Goal: Transaction & Acquisition: Subscribe to service/newsletter

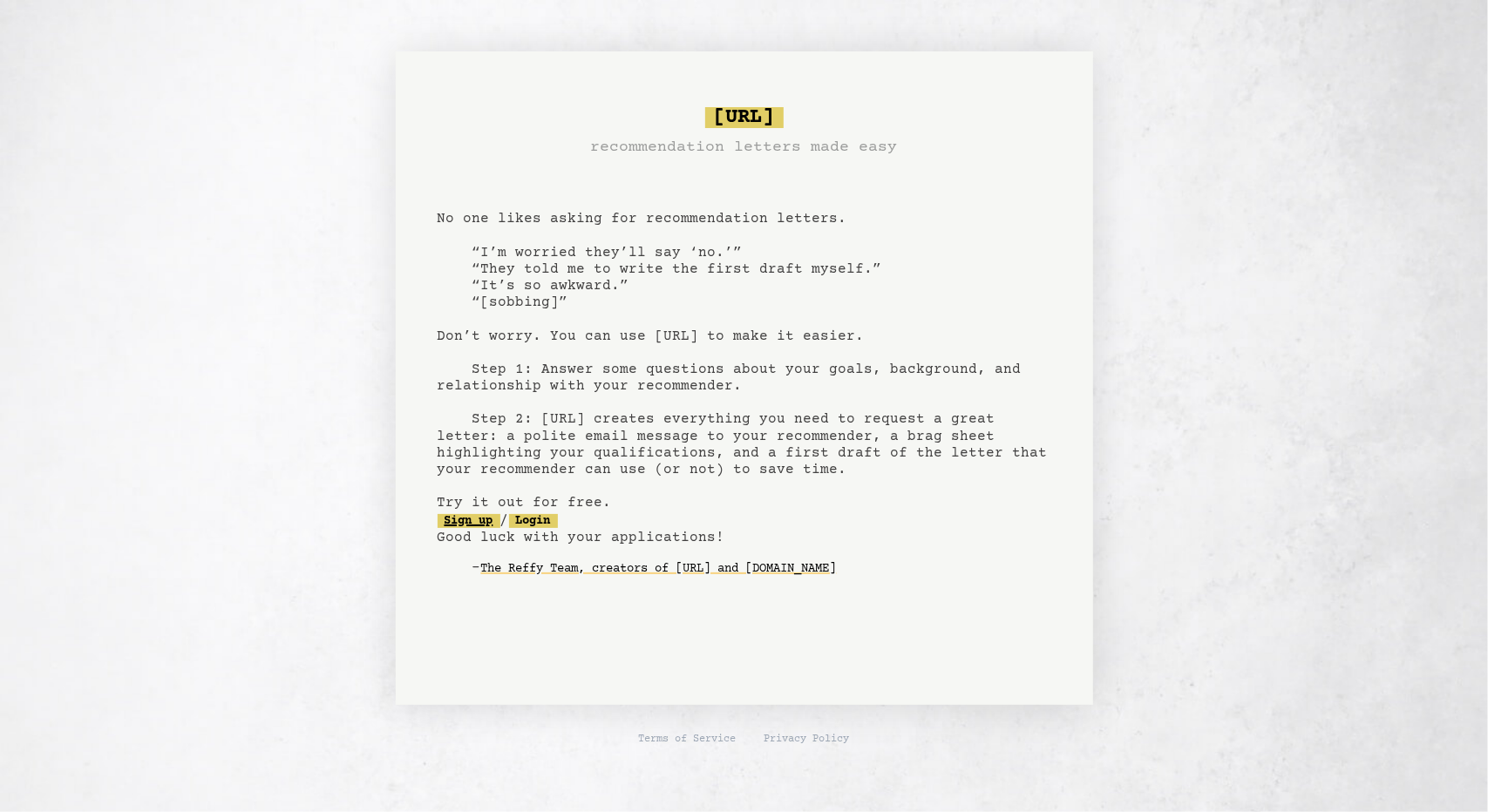
click at [470, 522] on link "Sign up" at bounding box center [468, 521] width 63 height 14
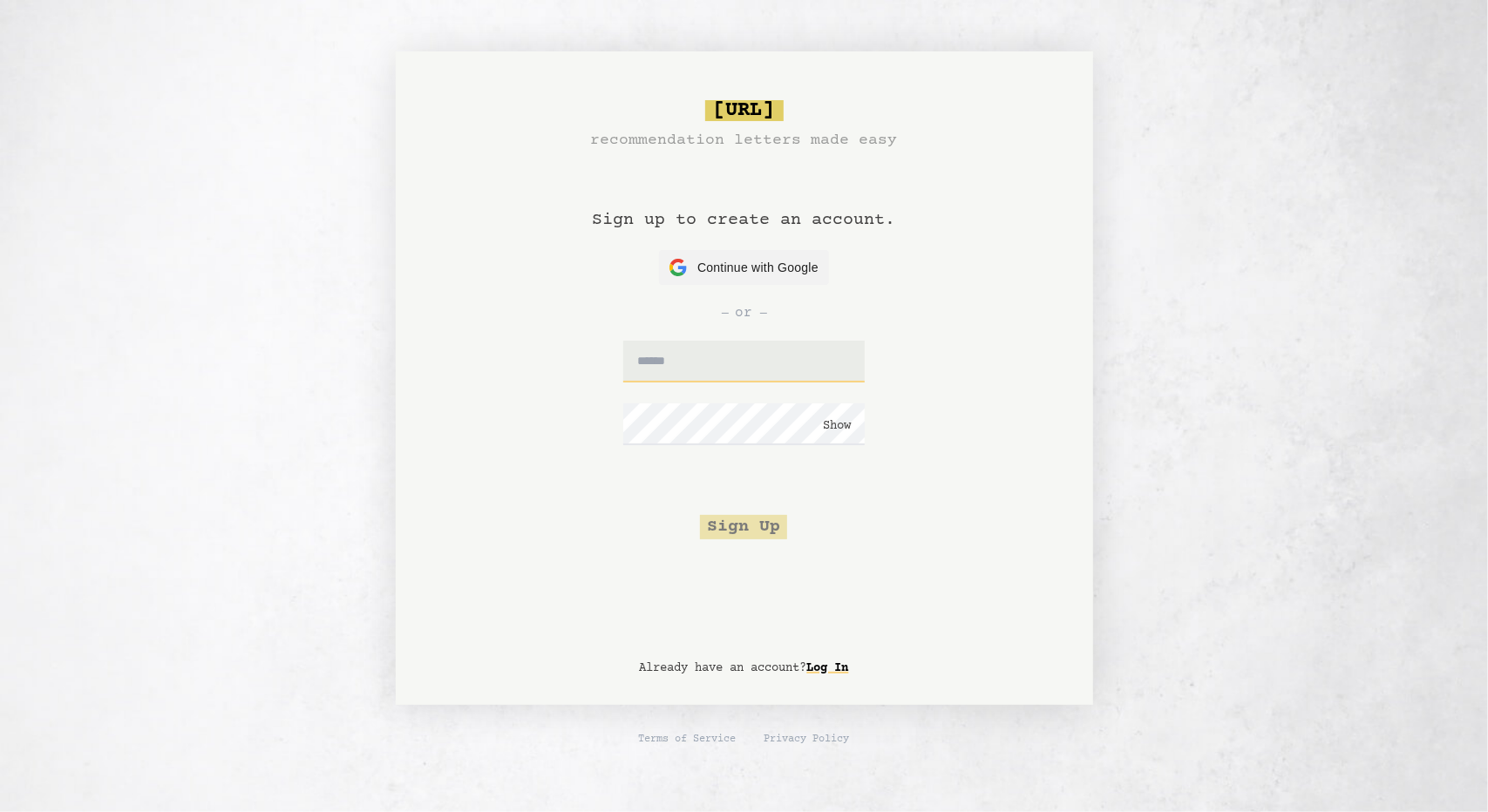
click at [737, 355] on input "text" at bounding box center [744, 361] width 242 height 41
type input "**********"
click at [844, 428] on button "Show" at bounding box center [837, 426] width 28 height 18
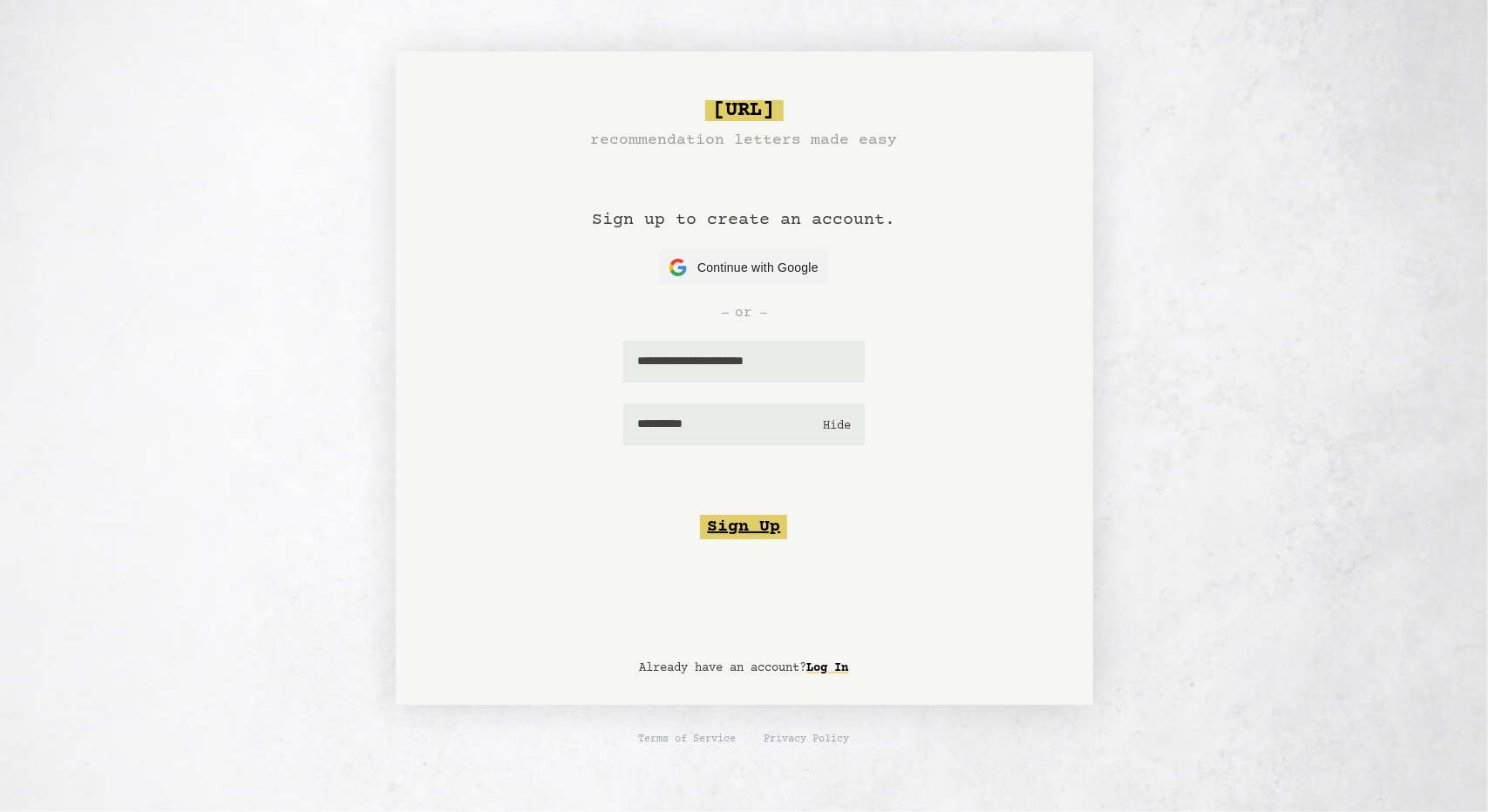
click at [763, 527] on button "Sign Up" at bounding box center [743, 527] width 87 height 25
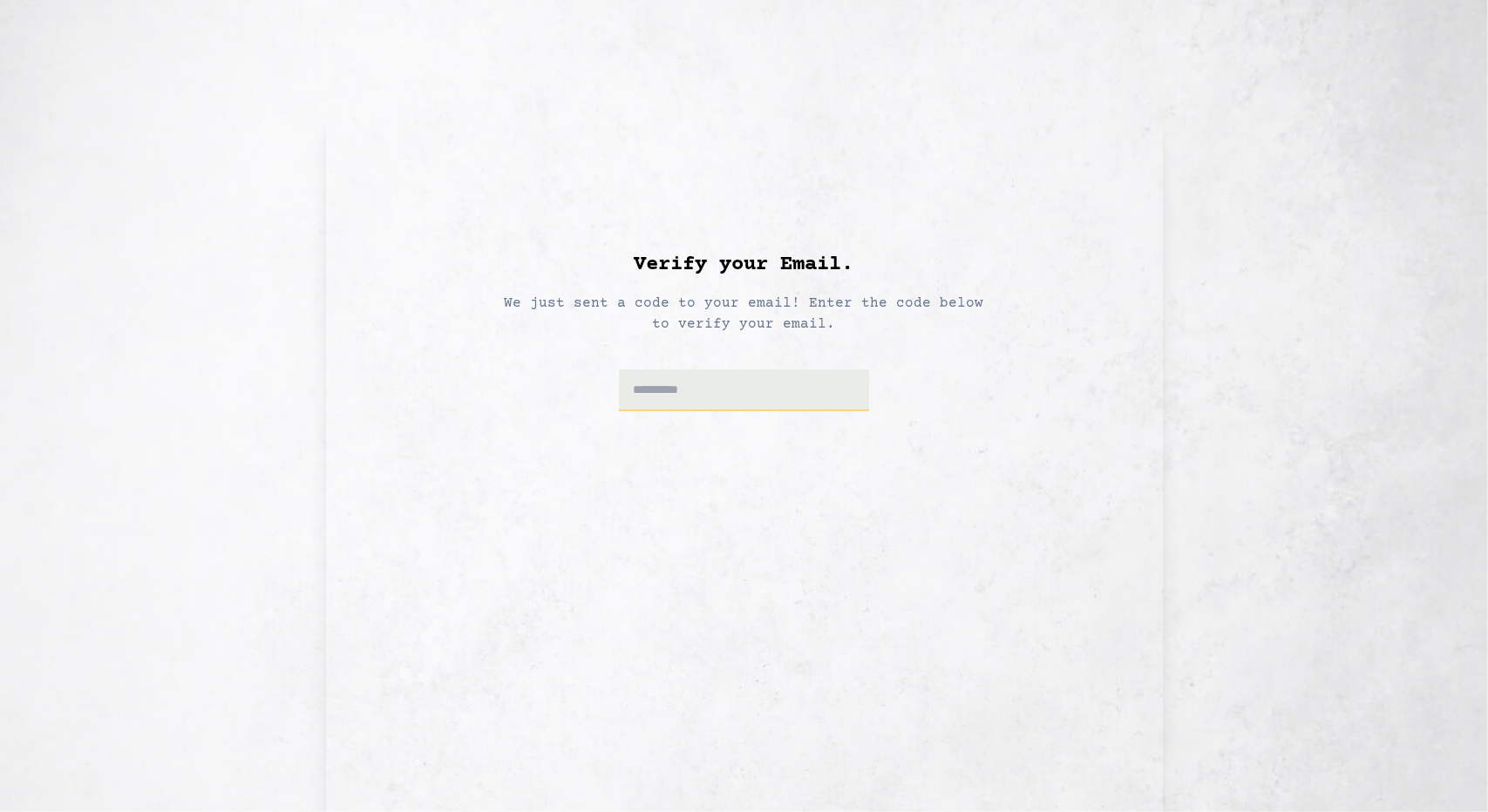
click at [807, 406] on input at bounding box center [744, 390] width 250 height 41
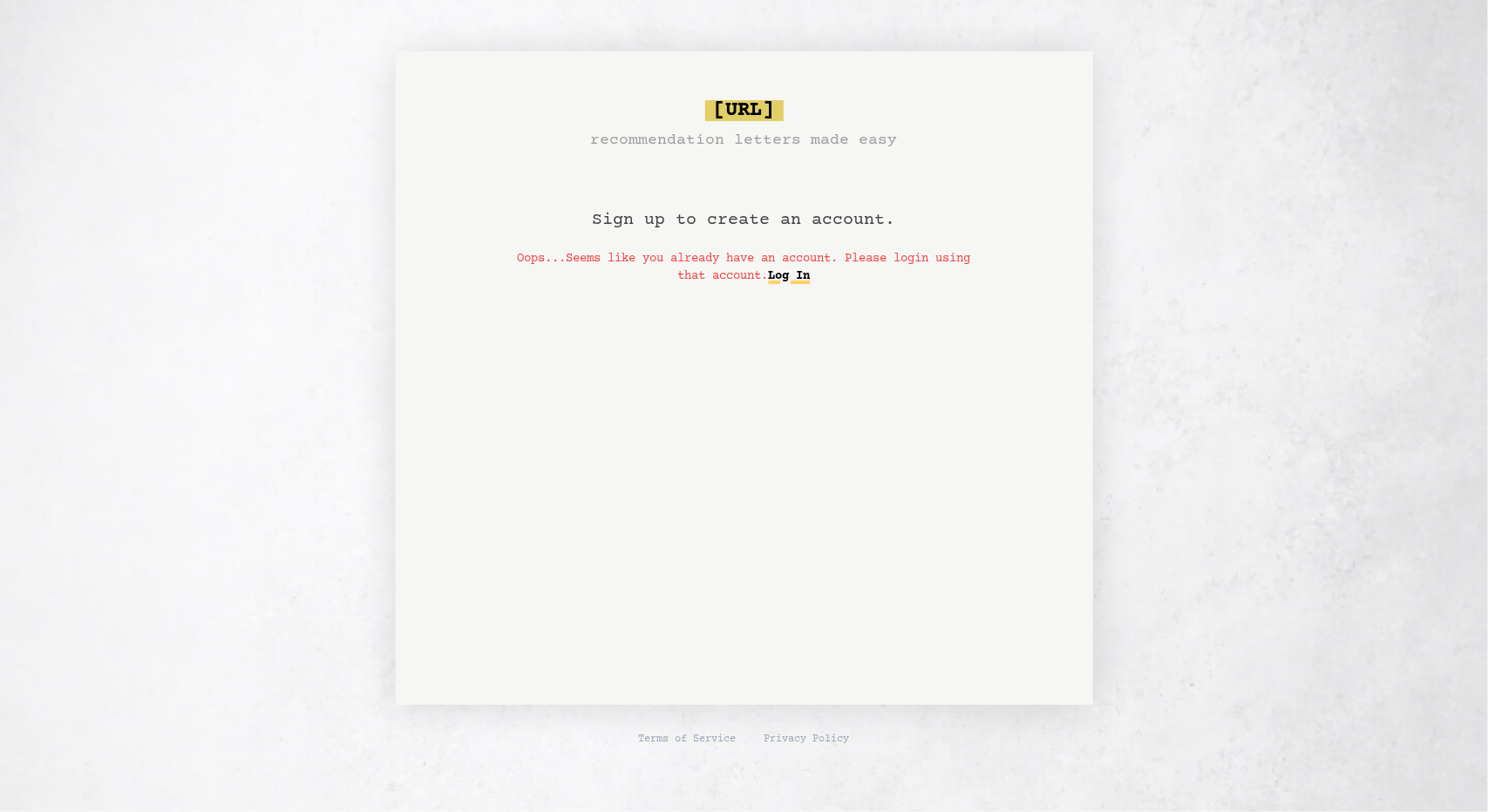
click at [811, 273] on link "Log In" at bounding box center [789, 276] width 41 height 28
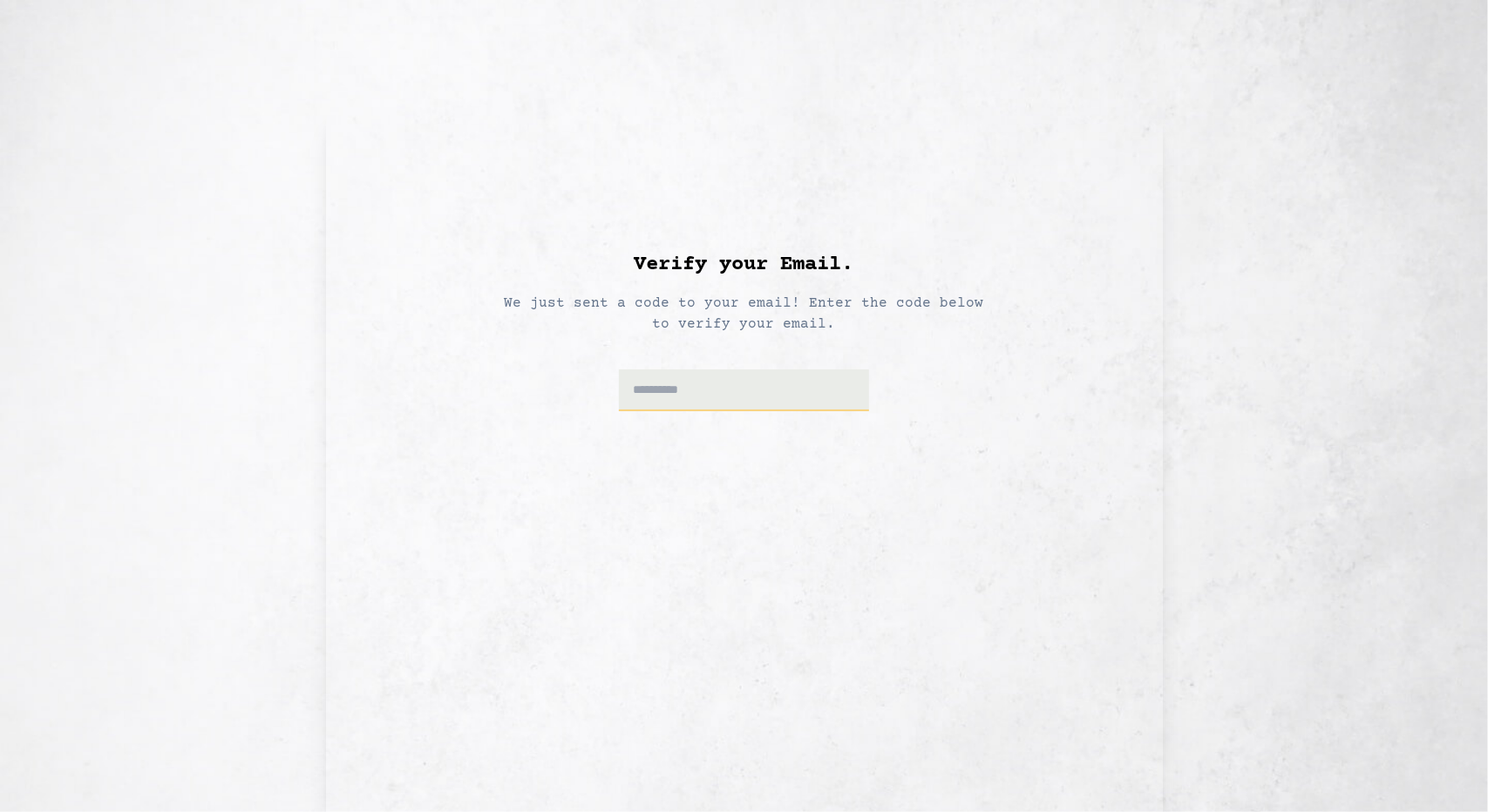
click at [738, 390] on input at bounding box center [744, 390] width 250 height 41
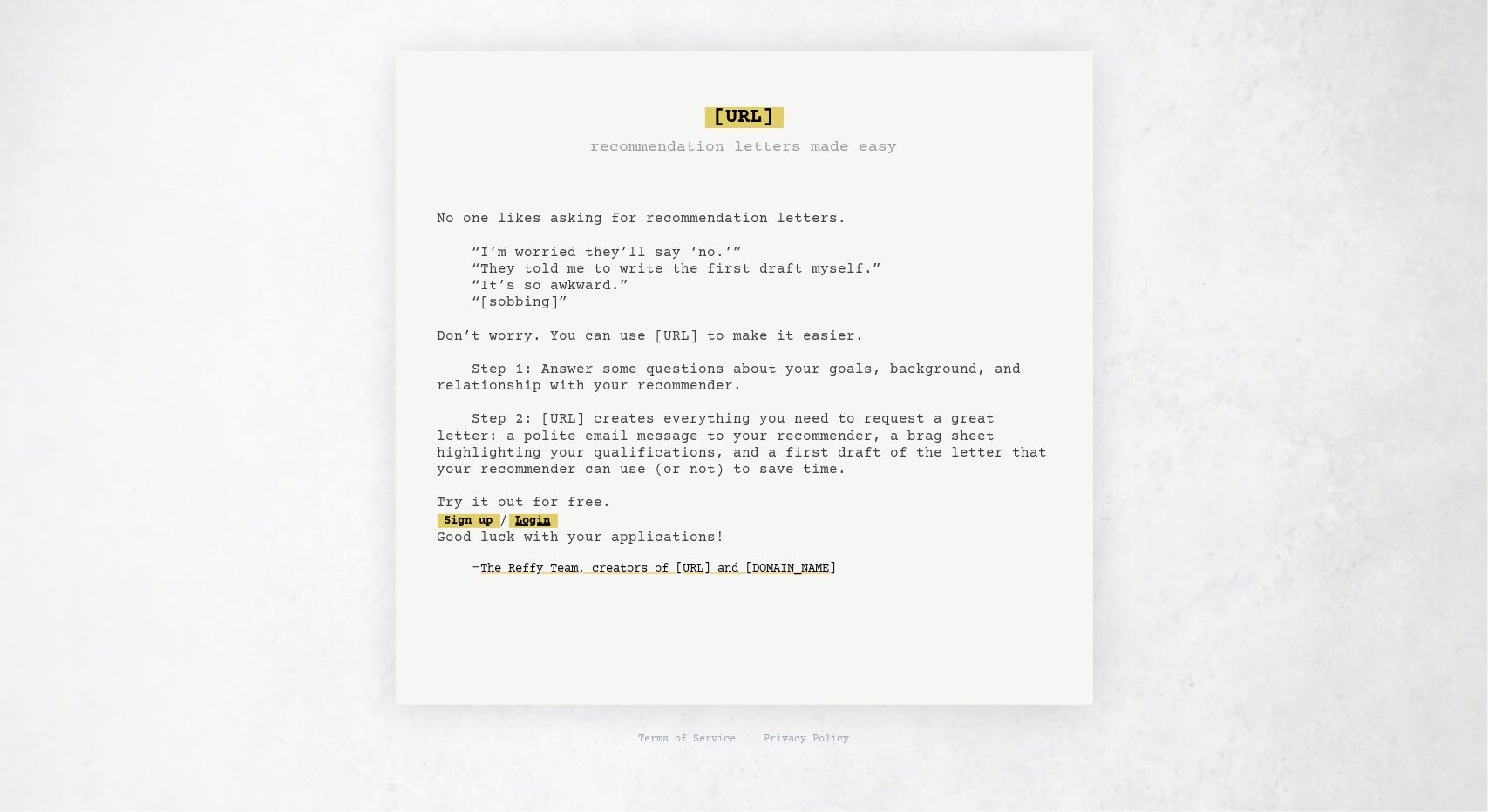
click at [553, 520] on link "Login" at bounding box center [533, 521] width 49 height 14
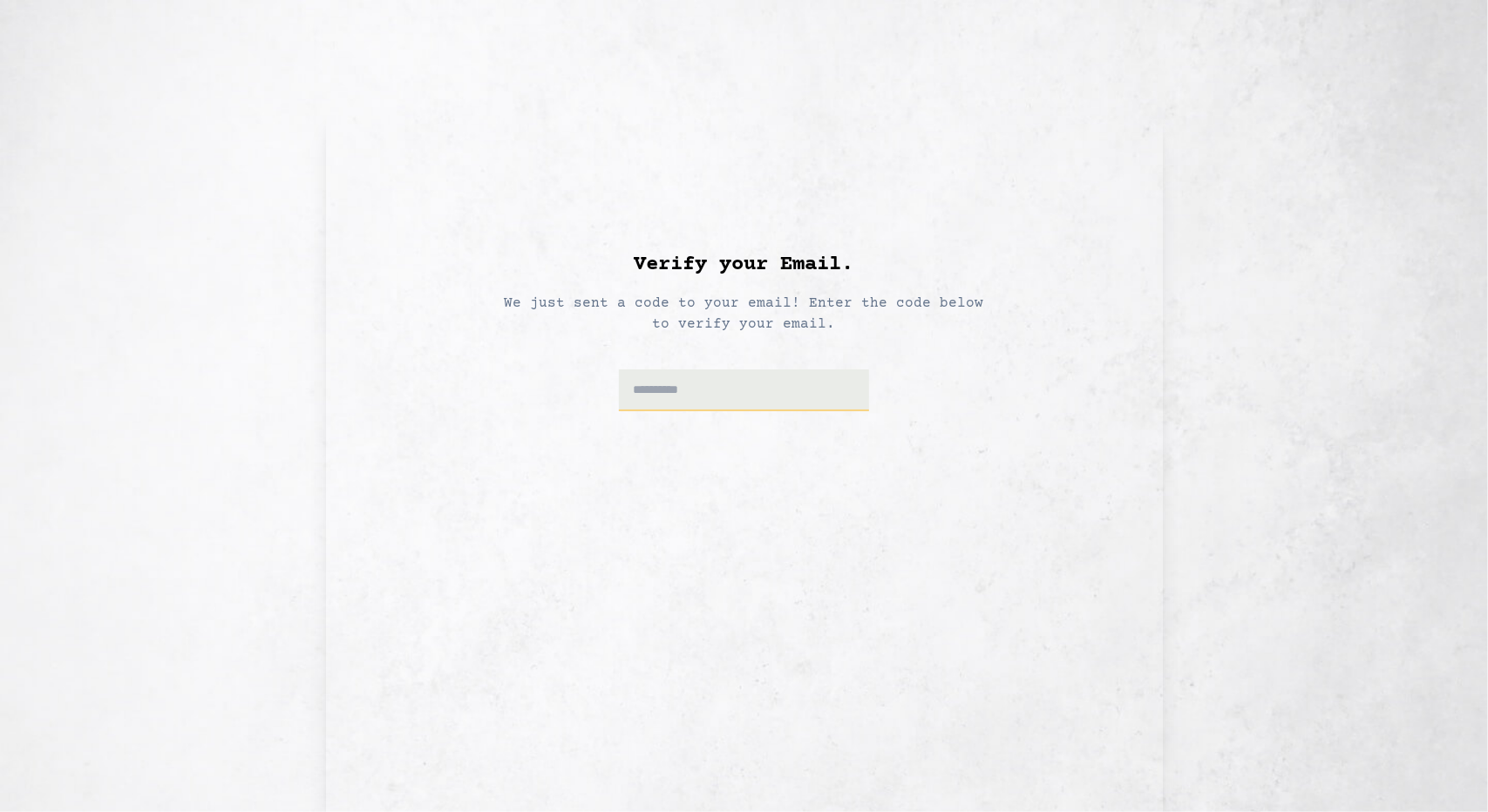
click at [671, 389] on input at bounding box center [744, 390] width 250 height 41
